Goal: Task Accomplishment & Management: Use online tool/utility

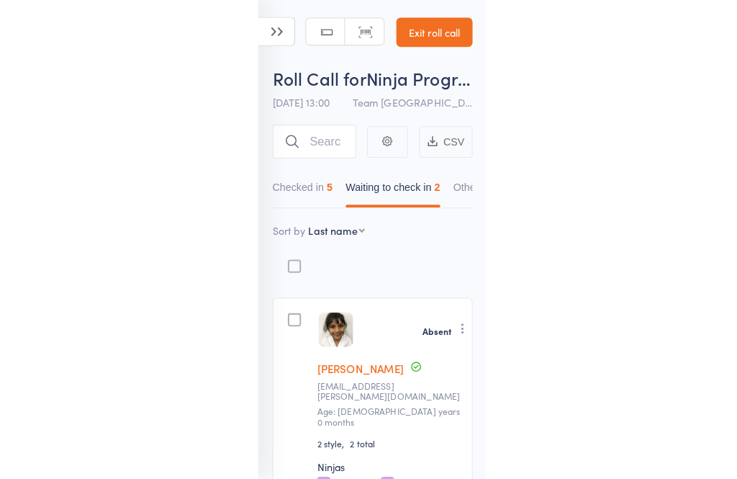
scroll to position [21, 0]
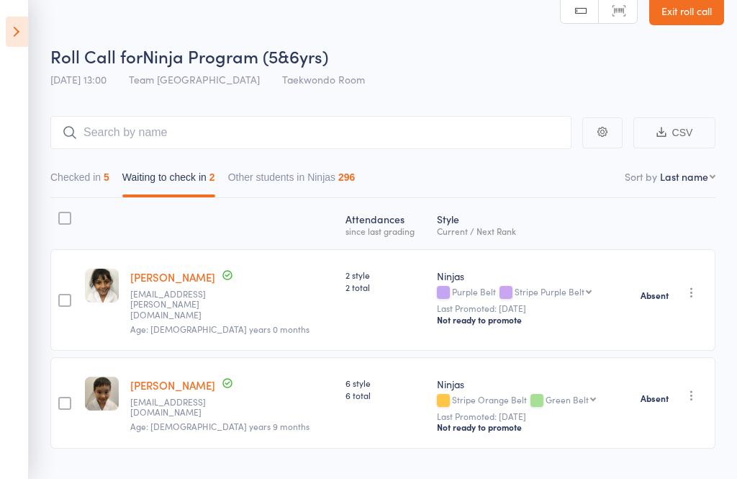
click at [19, 27] on icon at bounding box center [17, 32] width 22 height 30
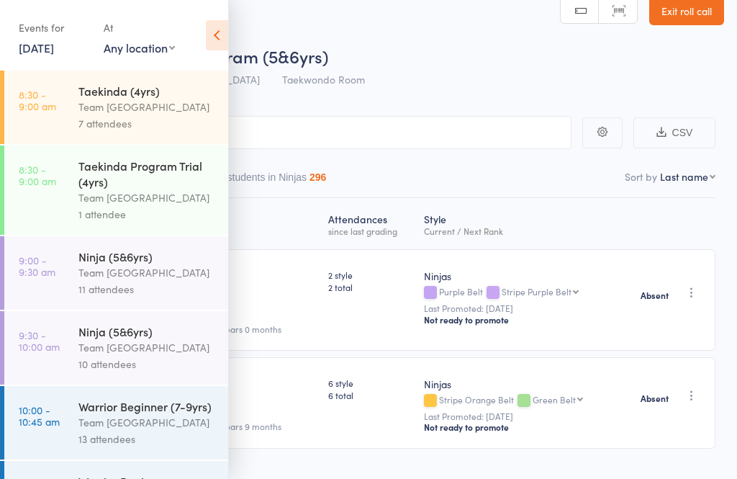
click at [54, 50] on link "[DATE]" at bounding box center [36, 48] width 35 height 16
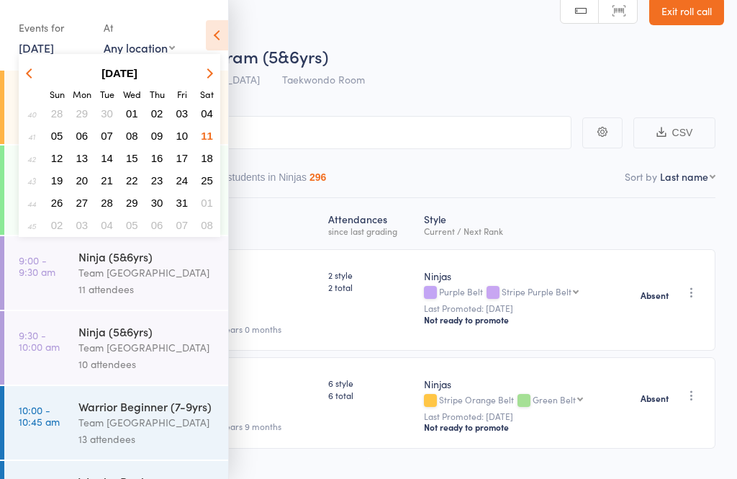
click at [108, 163] on span "14" at bounding box center [107, 158] width 12 height 12
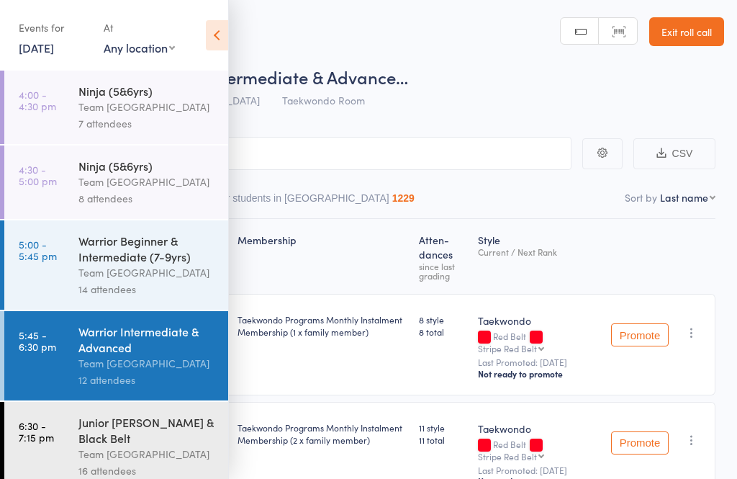
click at [40, 100] on time "4:00 - 4:30 pm" at bounding box center [37, 100] width 37 height 23
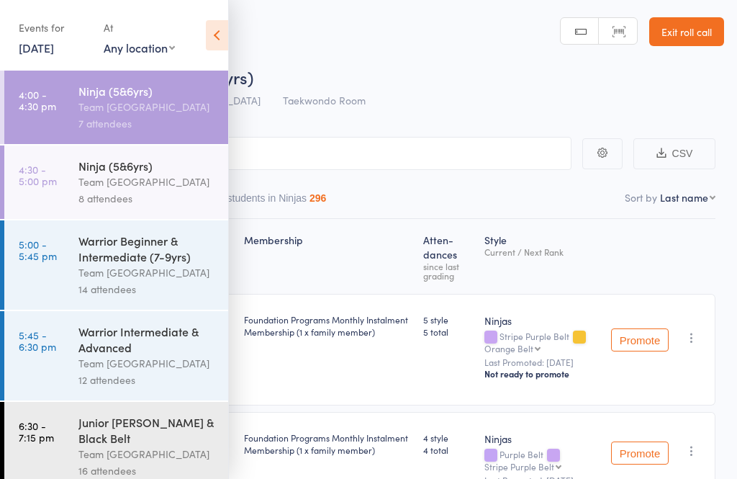
click at [43, 47] on link "6 Jun, 2025" at bounding box center [36, 48] width 35 height 16
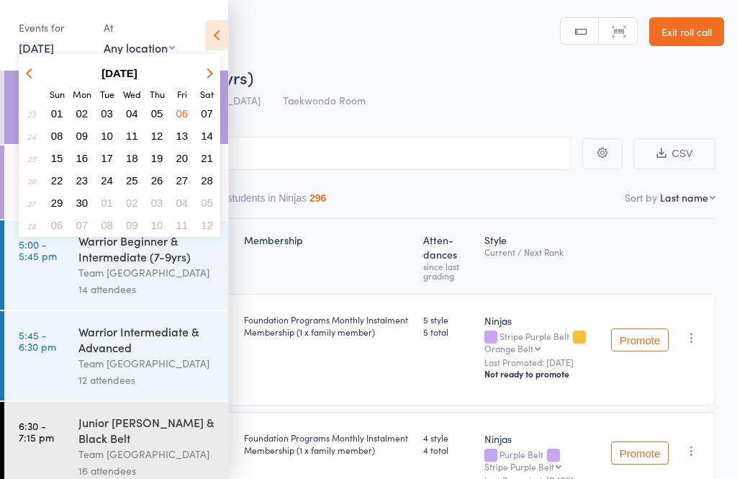
click at [205, 73] on icon "button" at bounding box center [208, 73] width 10 height 10
click at [205, 69] on button "button" at bounding box center [207, 72] width 22 height 19
click at [210, 69] on button "button" at bounding box center [207, 72] width 22 height 19
click at [214, 76] on button "button" at bounding box center [207, 72] width 22 height 19
click at [109, 157] on span "14" at bounding box center [107, 158] width 12 height 12
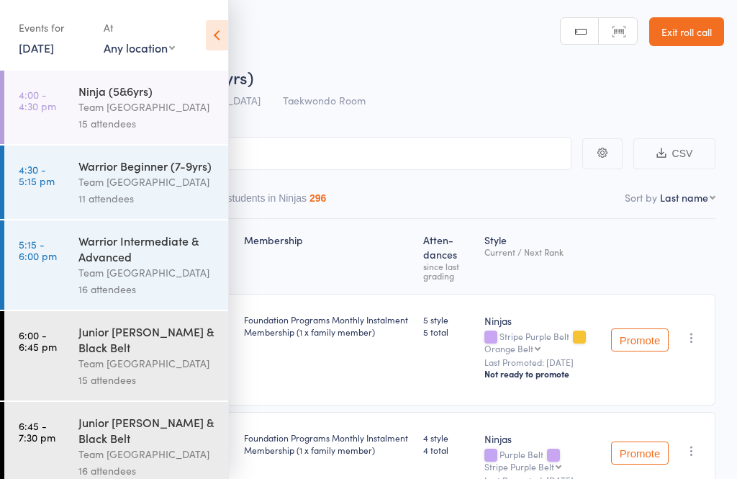
click at [44, 101] on time "4:00 - 4:30 pm" at bounding box center [37, 100] width 37 height 23
click at [72, 89] on link "4:00 - 4:30 pm Ninja (5&6yrs) Team Carlo Airport West 15 attendees" at bounding box center [116, 107] width 224 height 73
click at [218, 26] on icon at bounding box center [217, 35] width 22 height 30
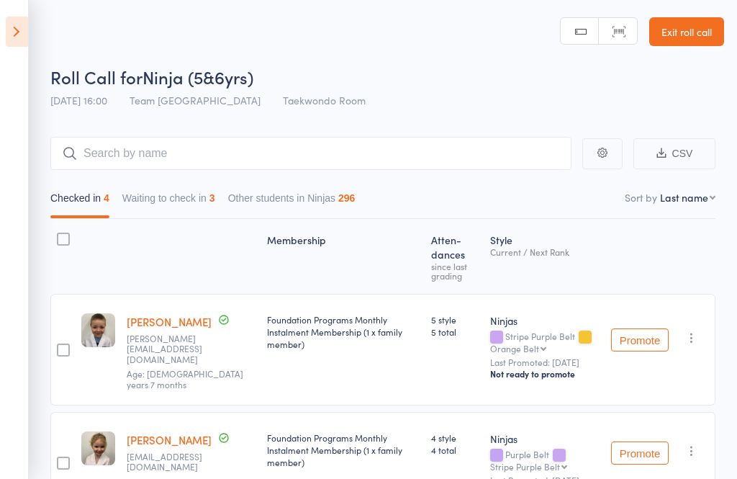
click at [3, 33] on aside "Events for 14 Oct, 2025 D Oct, YYYY October 2025 Sun Mon Tue Wed Thu Fri Sat 40…" at bounding box center [14, 239] width 29 height 479
click at [6, 22] on icon at bounding box center [17, 32] width 22 height 30
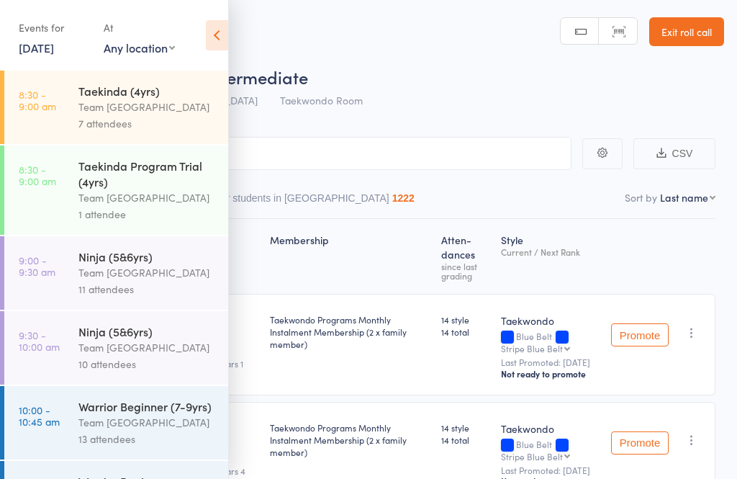
click at [35, 40] on link "[DATE]" at bounding box center [36, 48] width 35 height 16
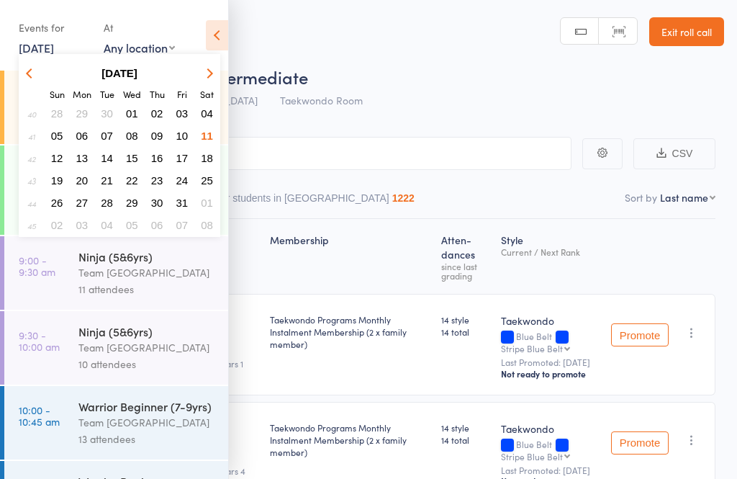
click at [112, 164] on span "14" at bounding box center [107, 158] width 12 height 12
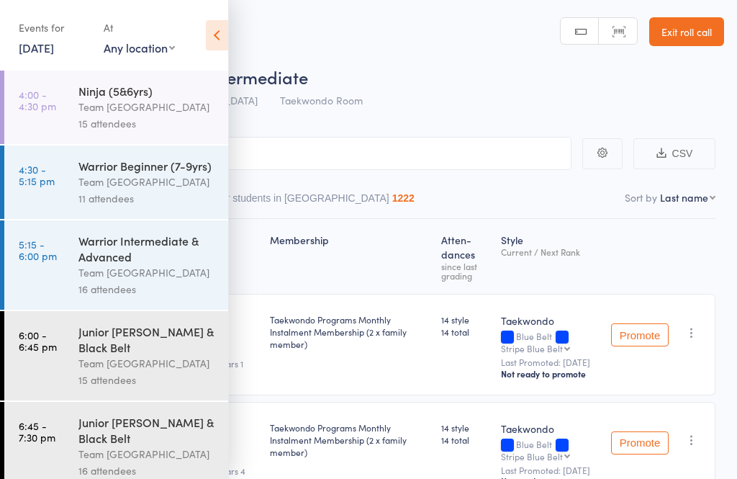
click at [28, 103] on time "4:00 - 4:30 pm" at bounding box center [37, 100] width 37 height 23
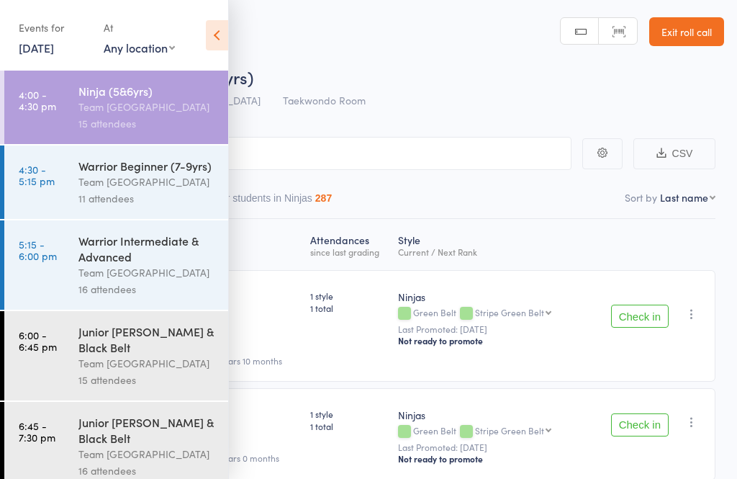
click at [218, 39] on icon at bounding box center [217, 35] width 22 height 30
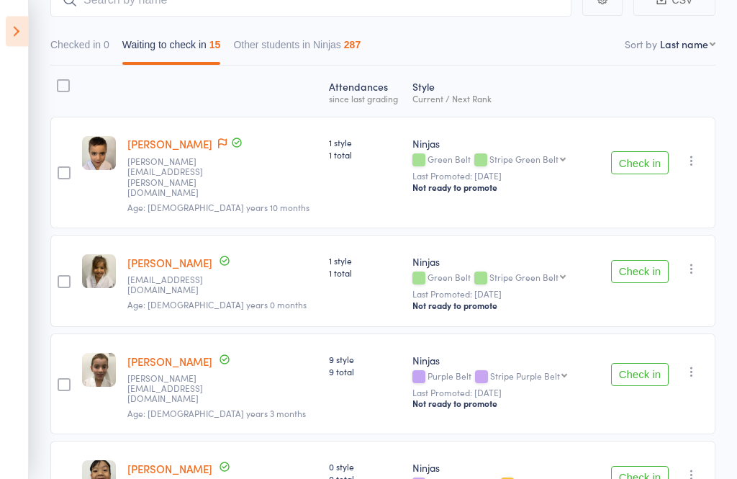
scroll to position [162, 0]
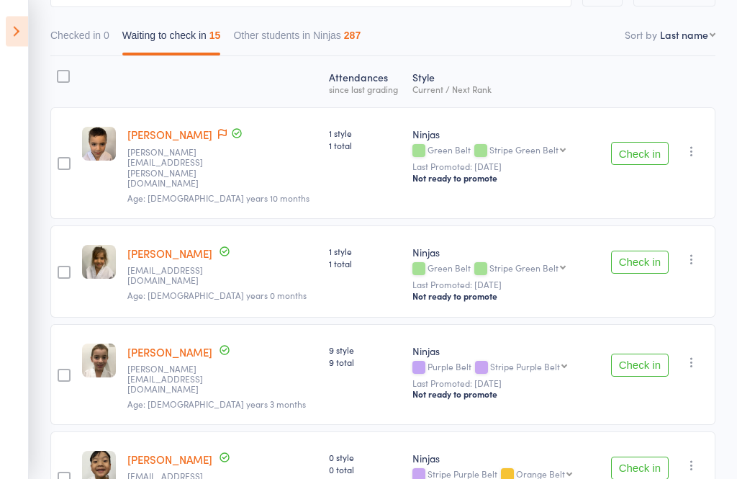
click at [652, 251] on button "Check in" at bounding box center [640, 262] width 58 height 23
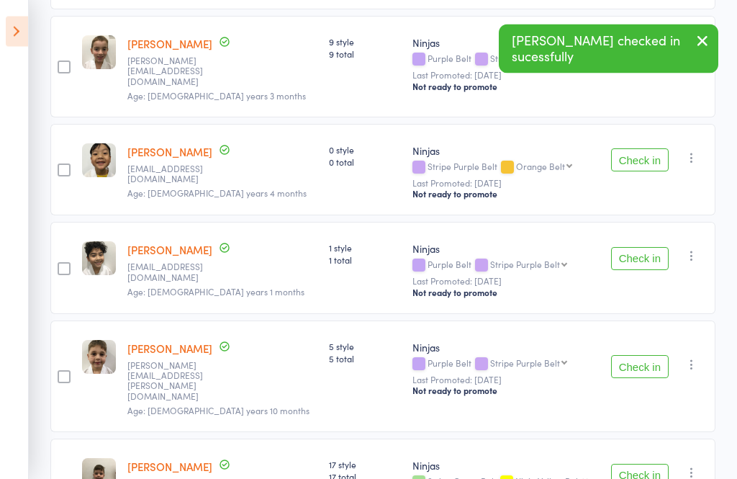
scroll to position [372, 0]
click at [646, 355] on button "Check in" at bounding box center [640, 366] width 58 height 23
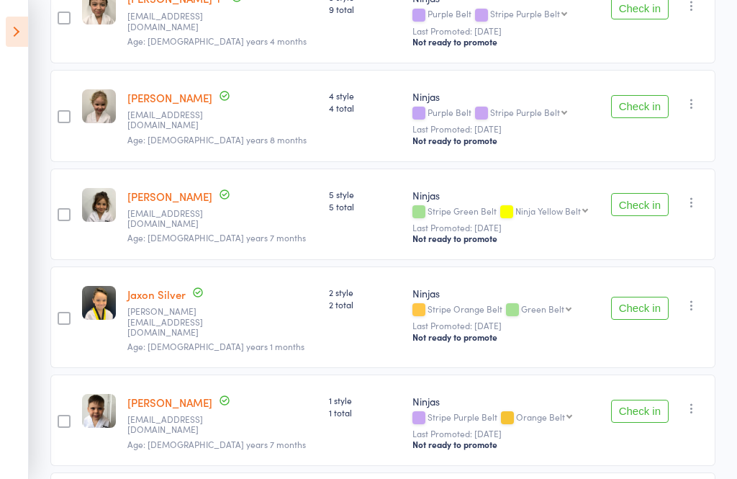
scroll to position [1017, 0]
click at [655, 399] on button "Check in" at bounding box center [640, 410] width 58 height 23
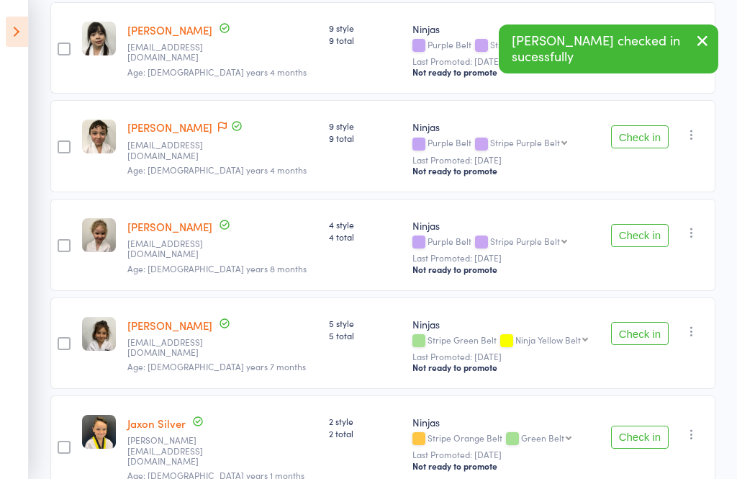
scroll to position [892, 0]
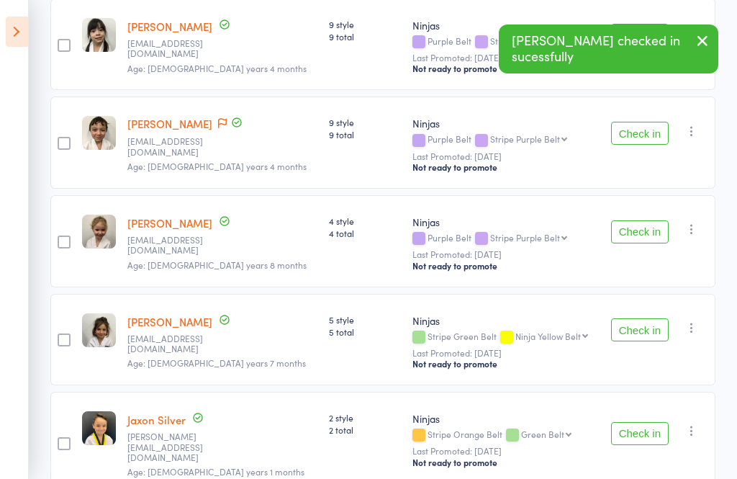
click at [650, 220] on button "Check in" at bounding box center [640, 231] width 58 height 23
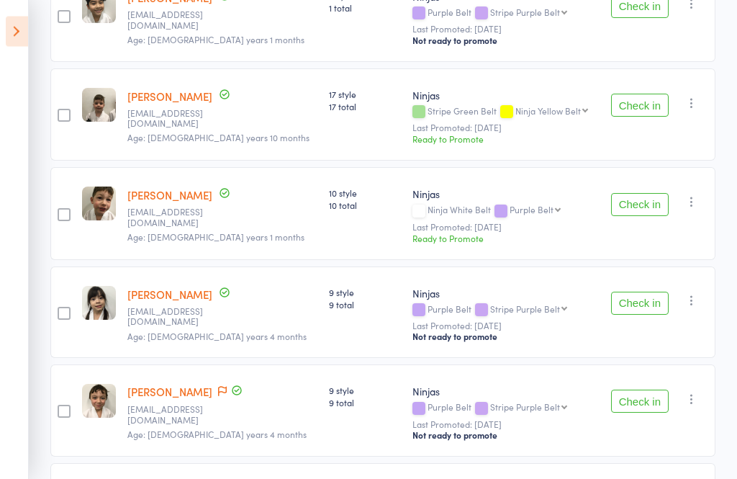
scroll to position [624, 0]
click at [654, 389] on button "Check in" at bounding box center [640, 400] width 58 height 23
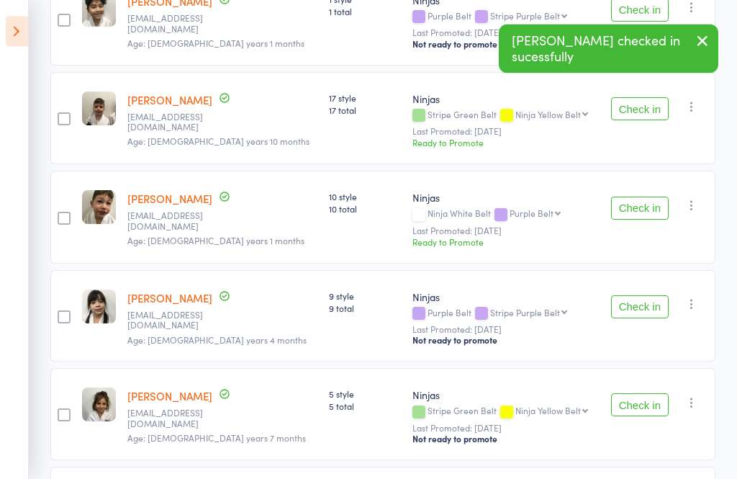
scroll to position [620, 0]
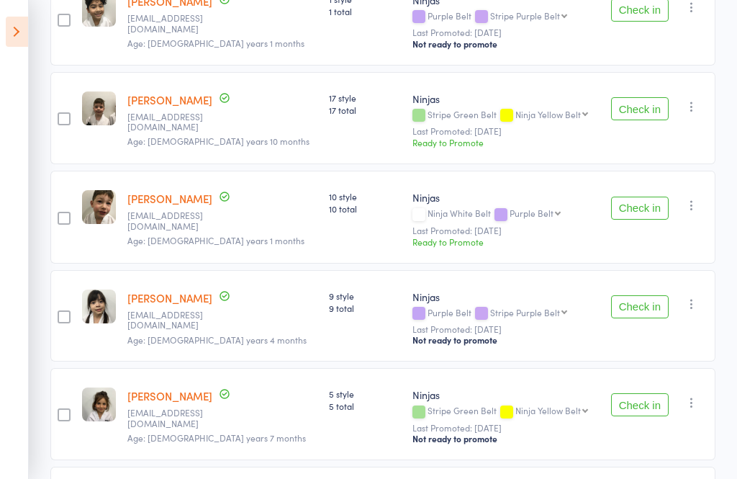
click at [648, 196] on button "Check in" at bounding box center [640, 207] width 58 height 23
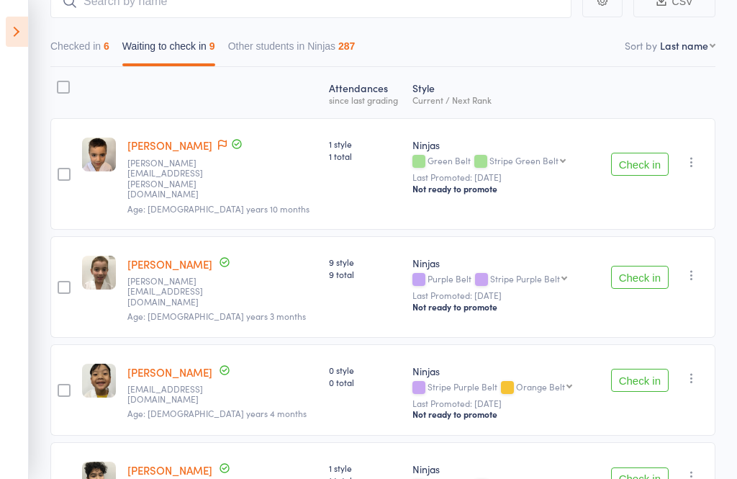
scroll to position [148, 0]
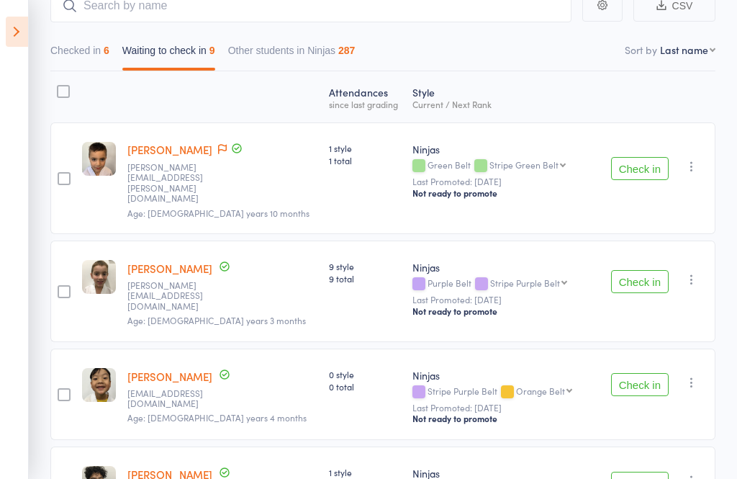
click at [646, 270] on button "Check in" at bounding box center [640, 281] width 58 height 23
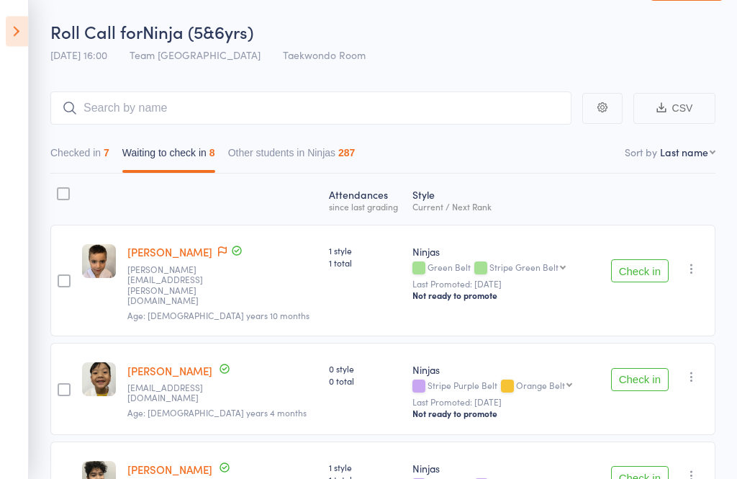
scroll to position [45, 0]
click at [15, 36] on icon at bounding box center [17, 32] width 22 height 30
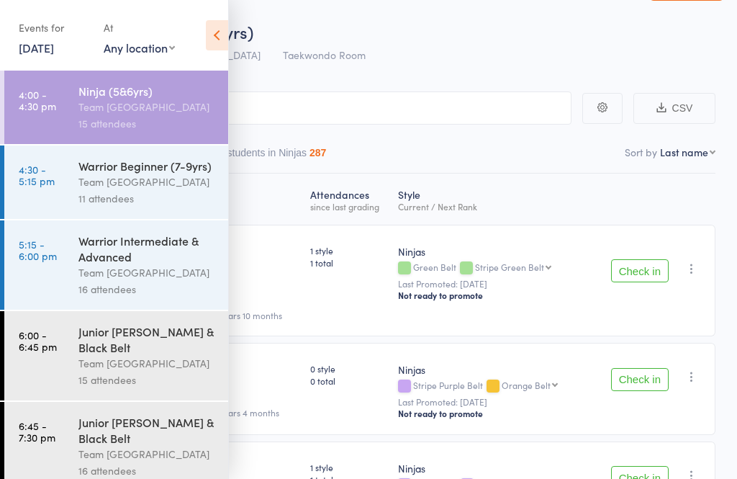
click at [163, 188] on div "Team [GEOGRAPHIC_DATA]" at bounding box center [146, 181] width 137 height 17
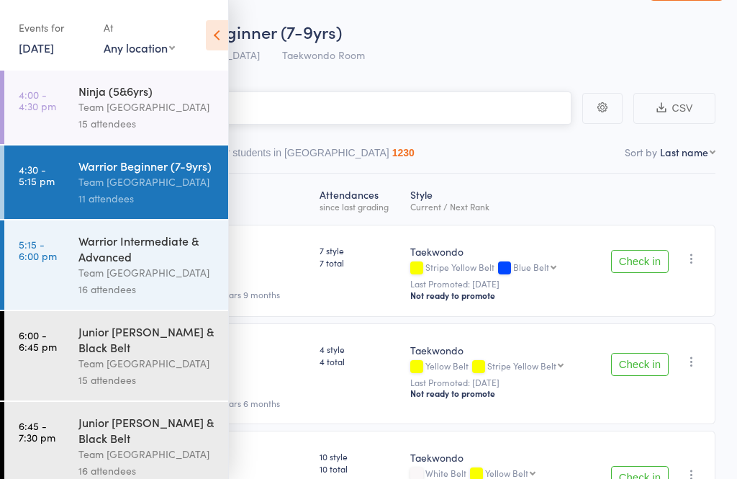
scroll to position [1, 0]
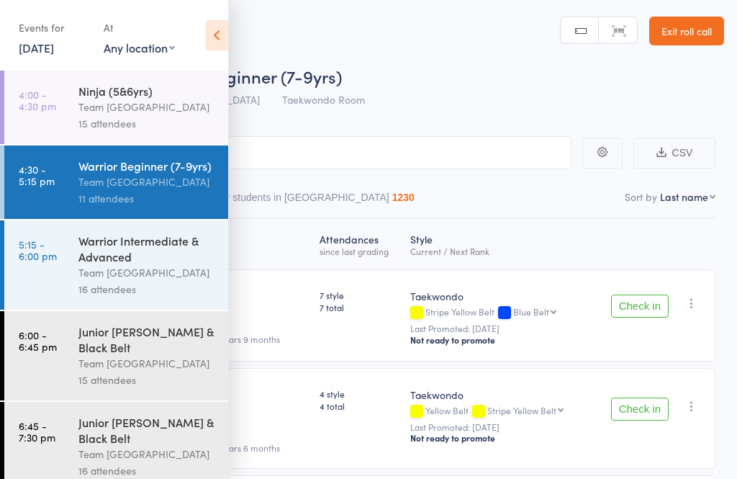
click at [207, 32] on icon at bounding box center [217, 35] width 22 height 30
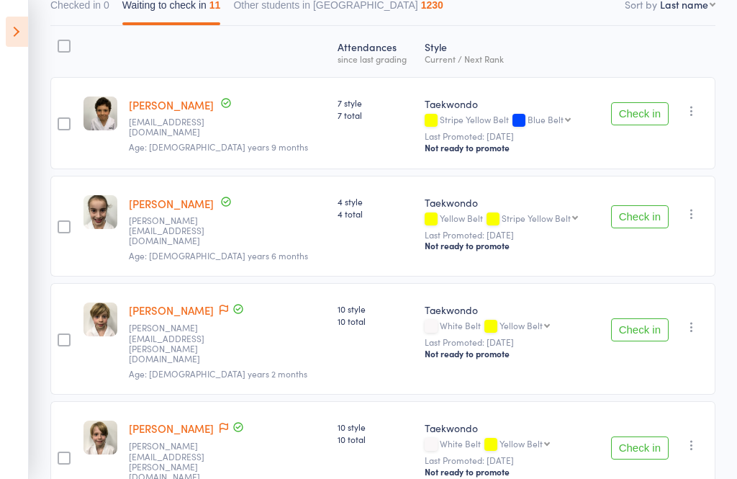
scroll to position [191, 0]
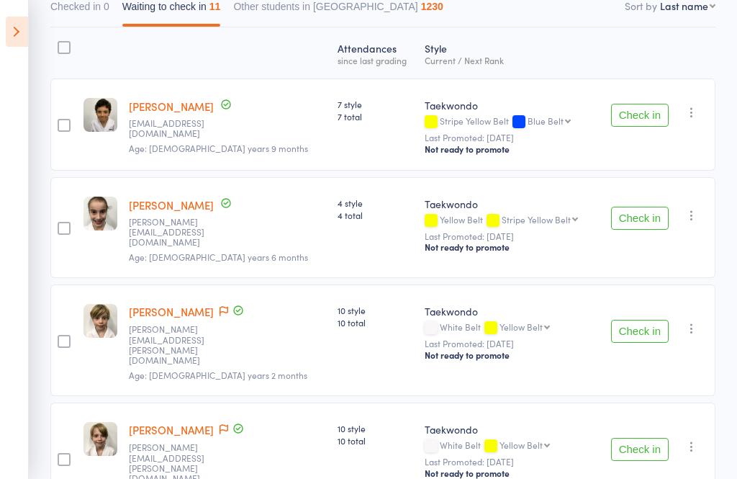
click at [634, 215] on button "Check in" at bounding box center [640, 218] width 58 height 23
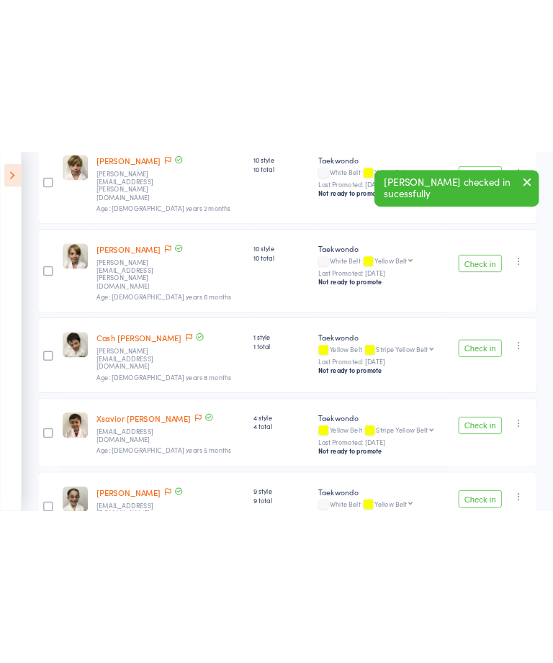
scroll to position [351, 0]
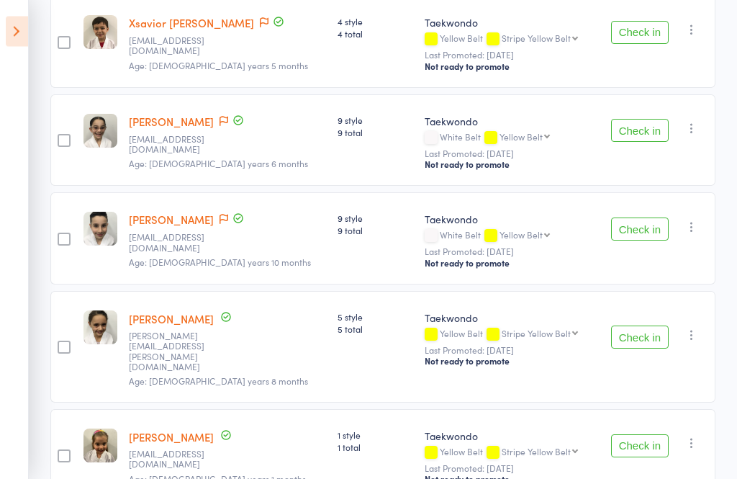
click at [636, 326] on button "Check in" at bounding box center [640, 337] width 58 height 23
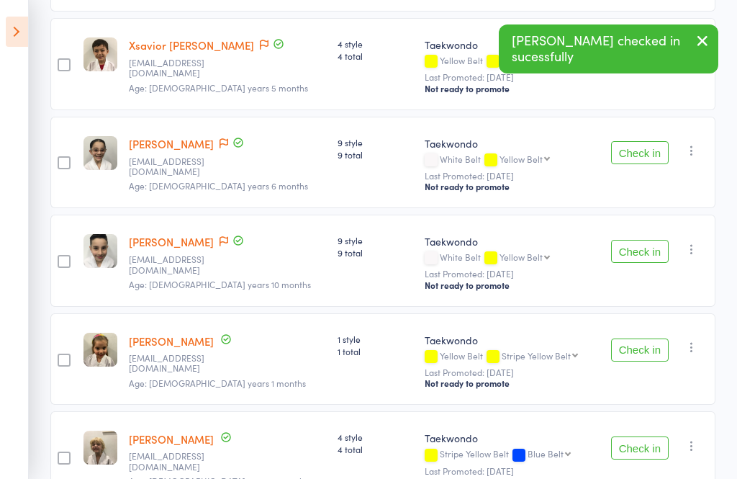
click at [626, 436] on button "Check in" at bounding box center [640, 447] width 58 height 23
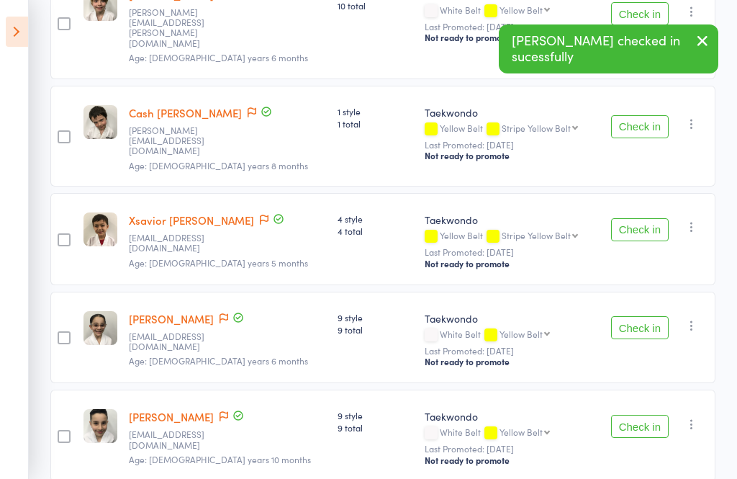
scroll to position [515, 0]
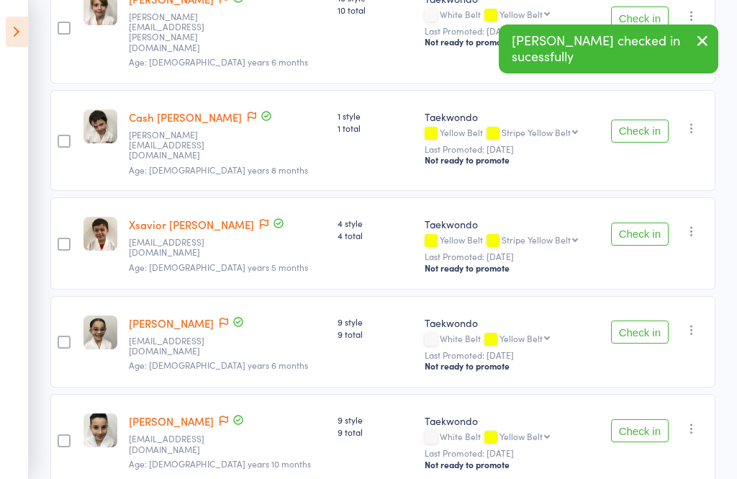
click at [651, 320] on button "Check in" at bounding box center [640, 331] width 58 height 23
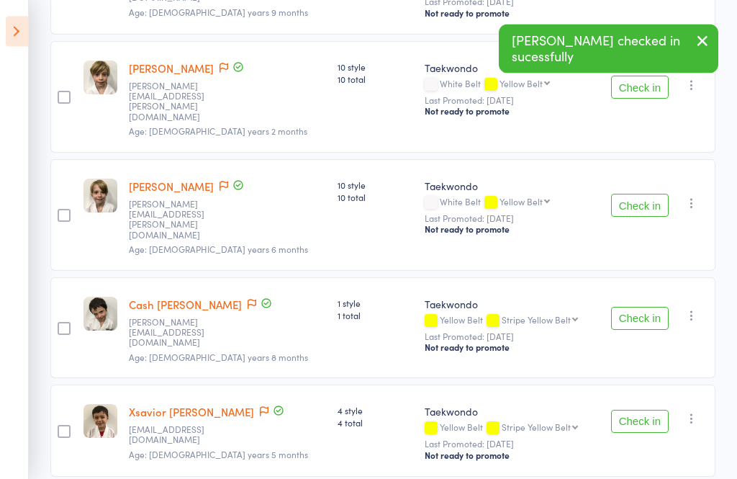
scroll to position [330, 0]
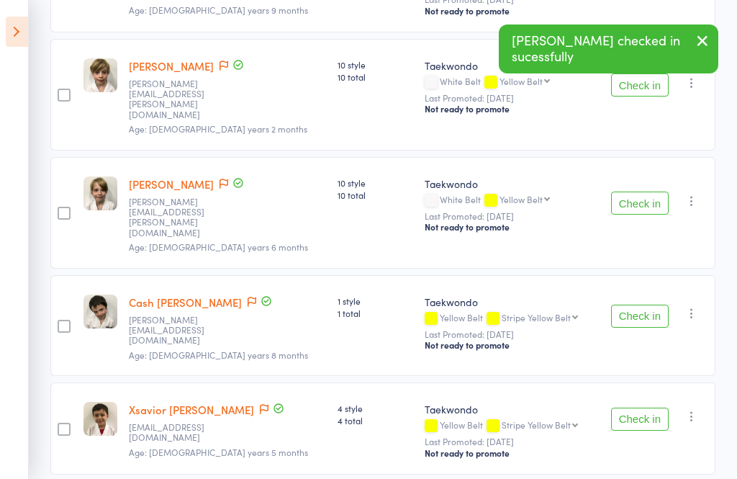
click at [646, 304] on button "Check in" at bounding box center [640, 315] width 58 height 23
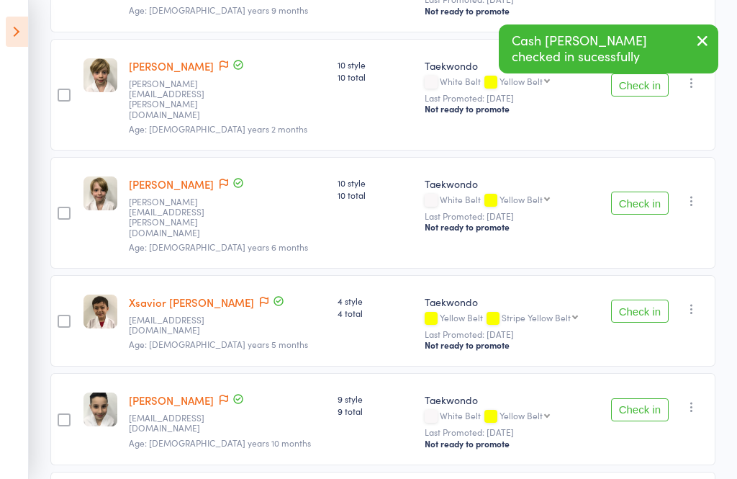
click at [638, 191] on button "Check in" at bounding box center [640, 202] width 58 height 23
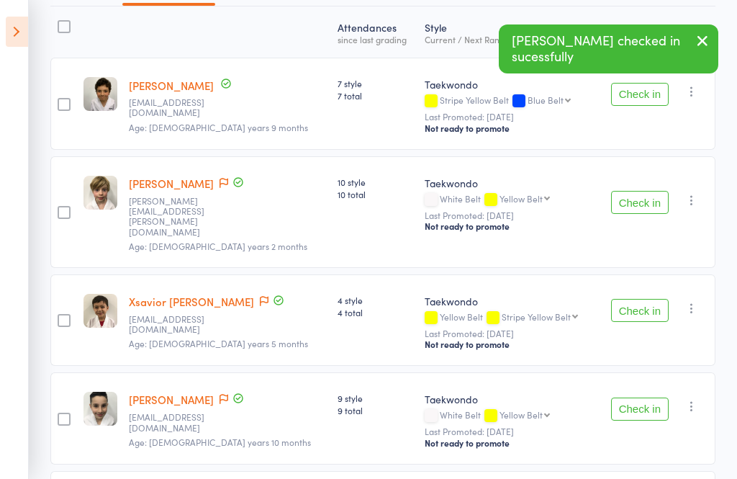
scroll to position [210, 0]
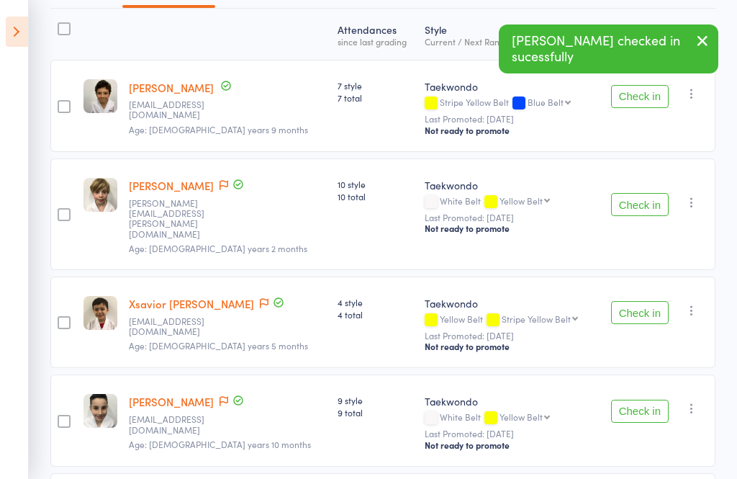
click at [644, 193] on button "Check in" at bounding box center [640, 204] width 58 height 23
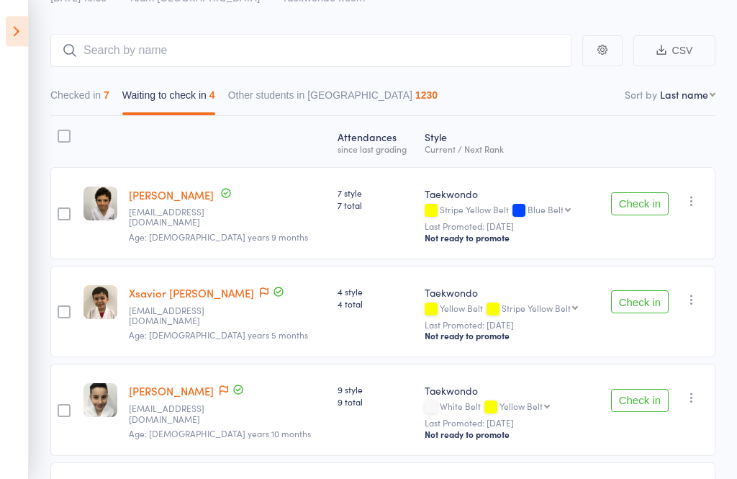
scroll to position [200, 0]
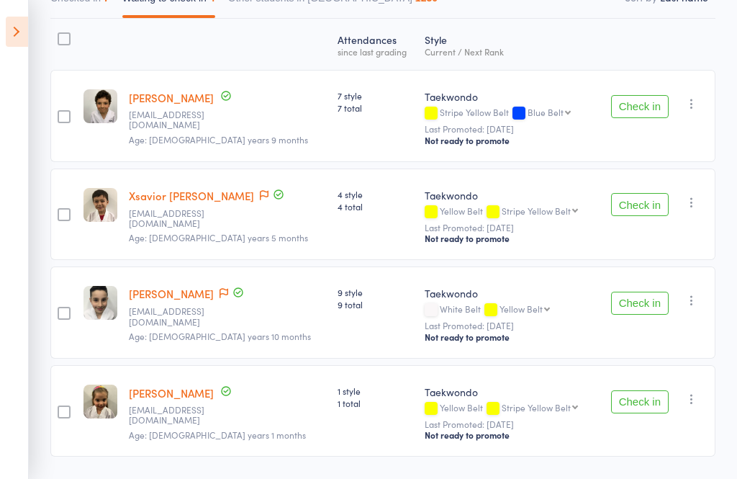
click at [653, 393] on button "Check in" at bounding box center [640, 401] width 58 height 23
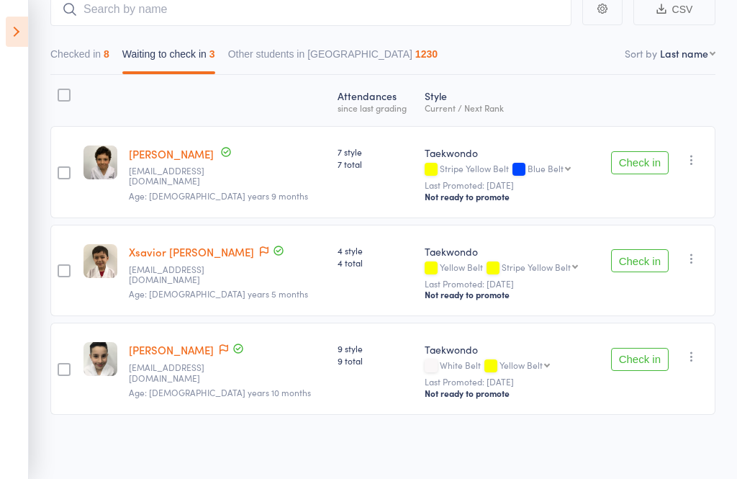
scroll to position [147, 0]
click at [65, 52] on button "Checked in 8" at bounding box center [79, 57] width 59 height 33
